Goal: Communication & Community: Share content

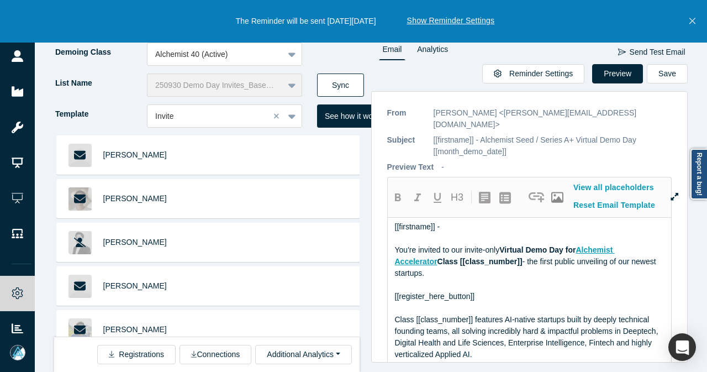
click at [347, 83] on button "Sync" at bounding box center [340, 84] width 47 height 23
click at [694, 20] on icon "Close" at bounding box center [692, 21] width 6 height 10
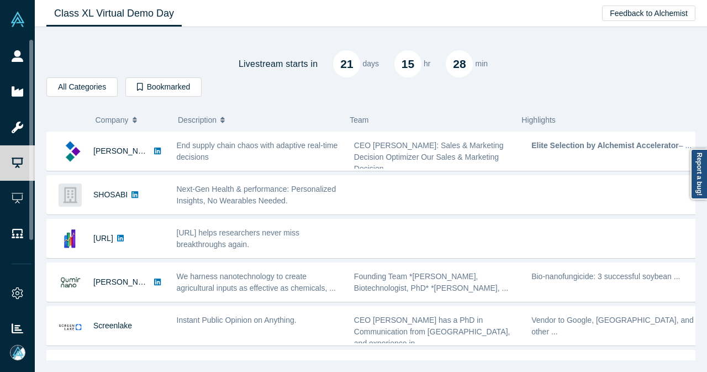
click at [37, 55] on link "People" at bounding box center [21, 56] width 43 height 35
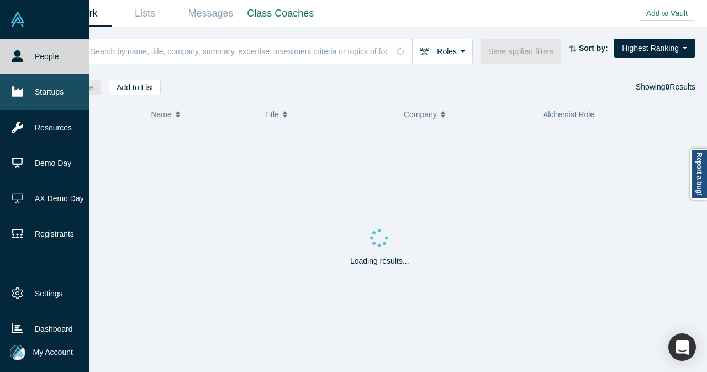
click at [18, 97] on link "Startups" at bounding box center [48, 91] width 97 height 35
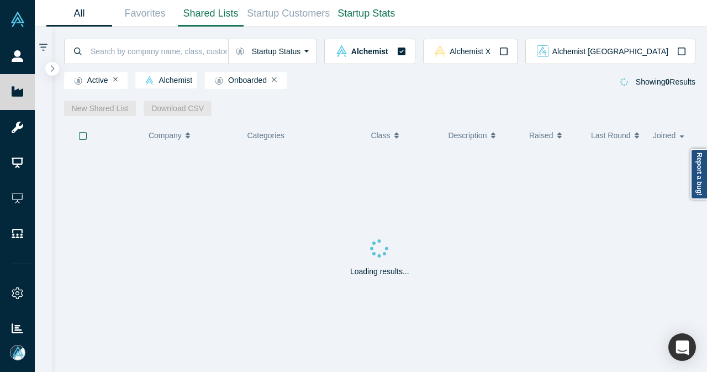
click at [220, 15] on link "Shared Lists" at bounding box center [211, 14] width 66 height 26
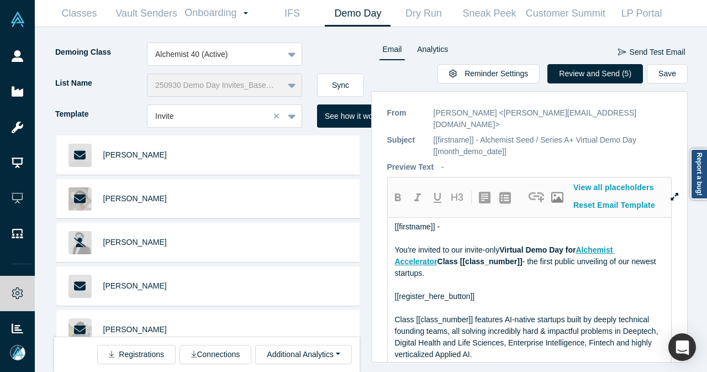
click at [345, 84] on button "Sync" at bounding box center [340, 84] width 47 height 23
click at [587, 73] on button "Review and Send (5)" at bounding box center [595, 73] width 96 height 19
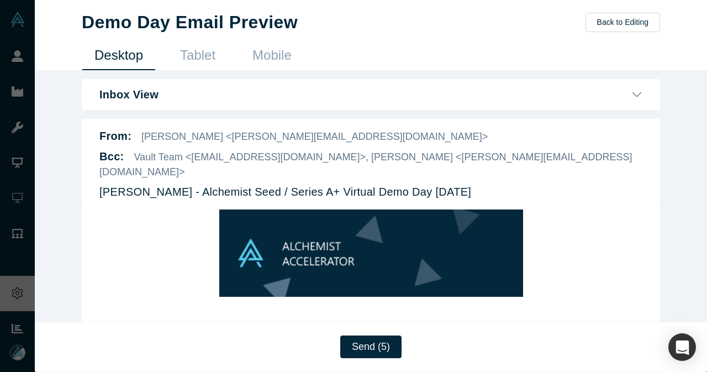
scroll to position [110, 0]
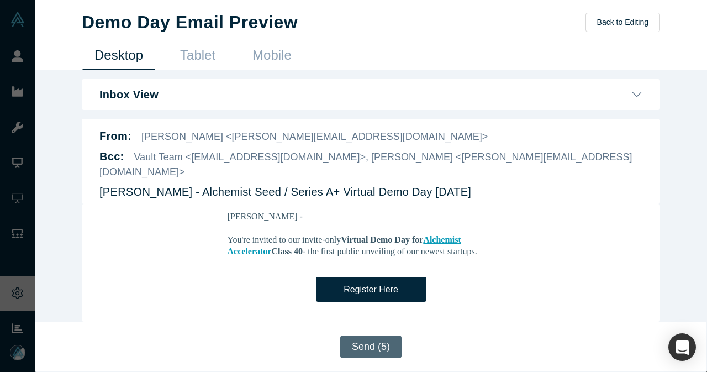
click at [365, 346] on button "Send (5)" at bounding box center [370, 346] width 61 height 23
